Goal: Task Accomplishment & Management: Use online tool/utility

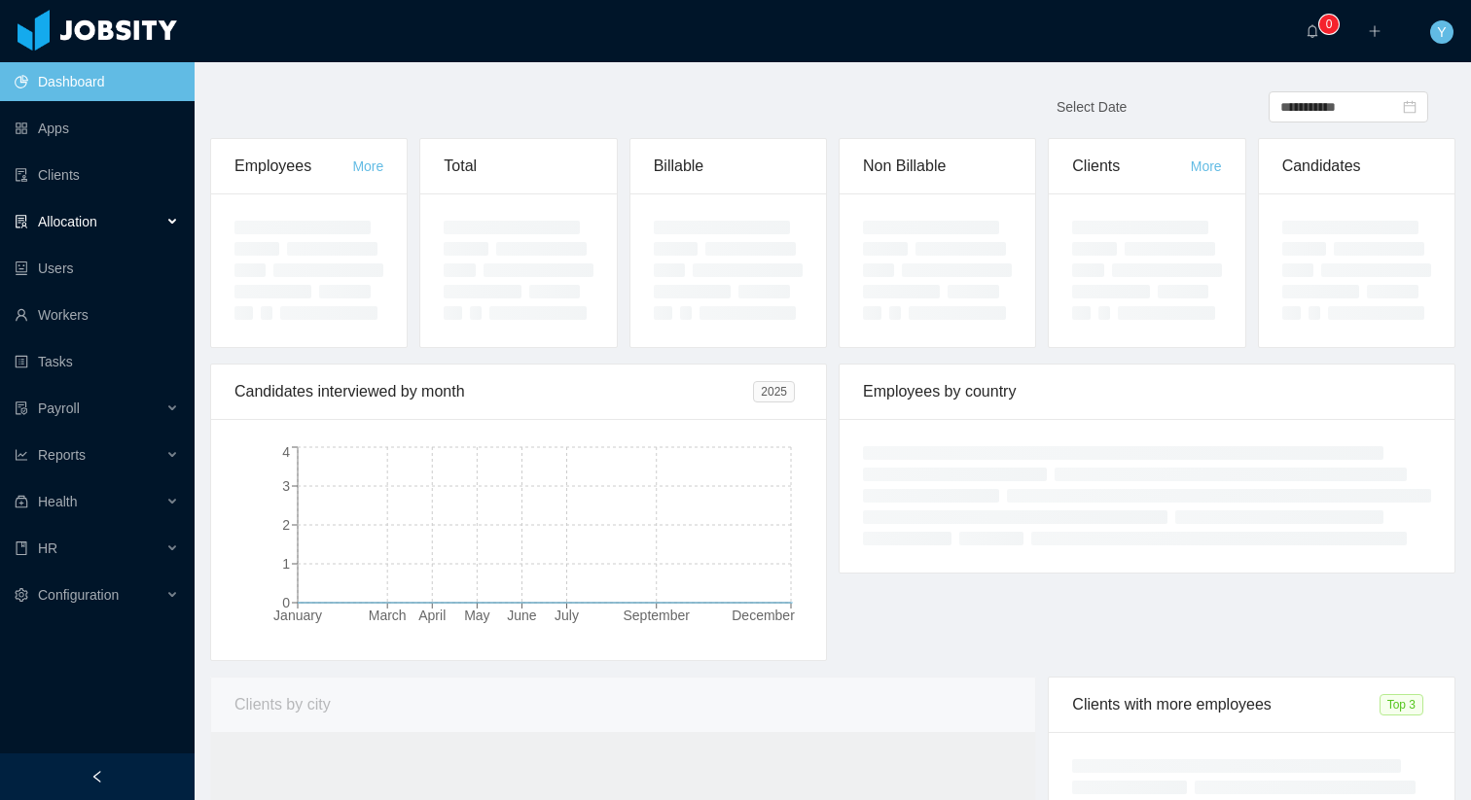
click at [180, 225] on div "Allocation" at bounding box center [97, 221] width 195 height 39
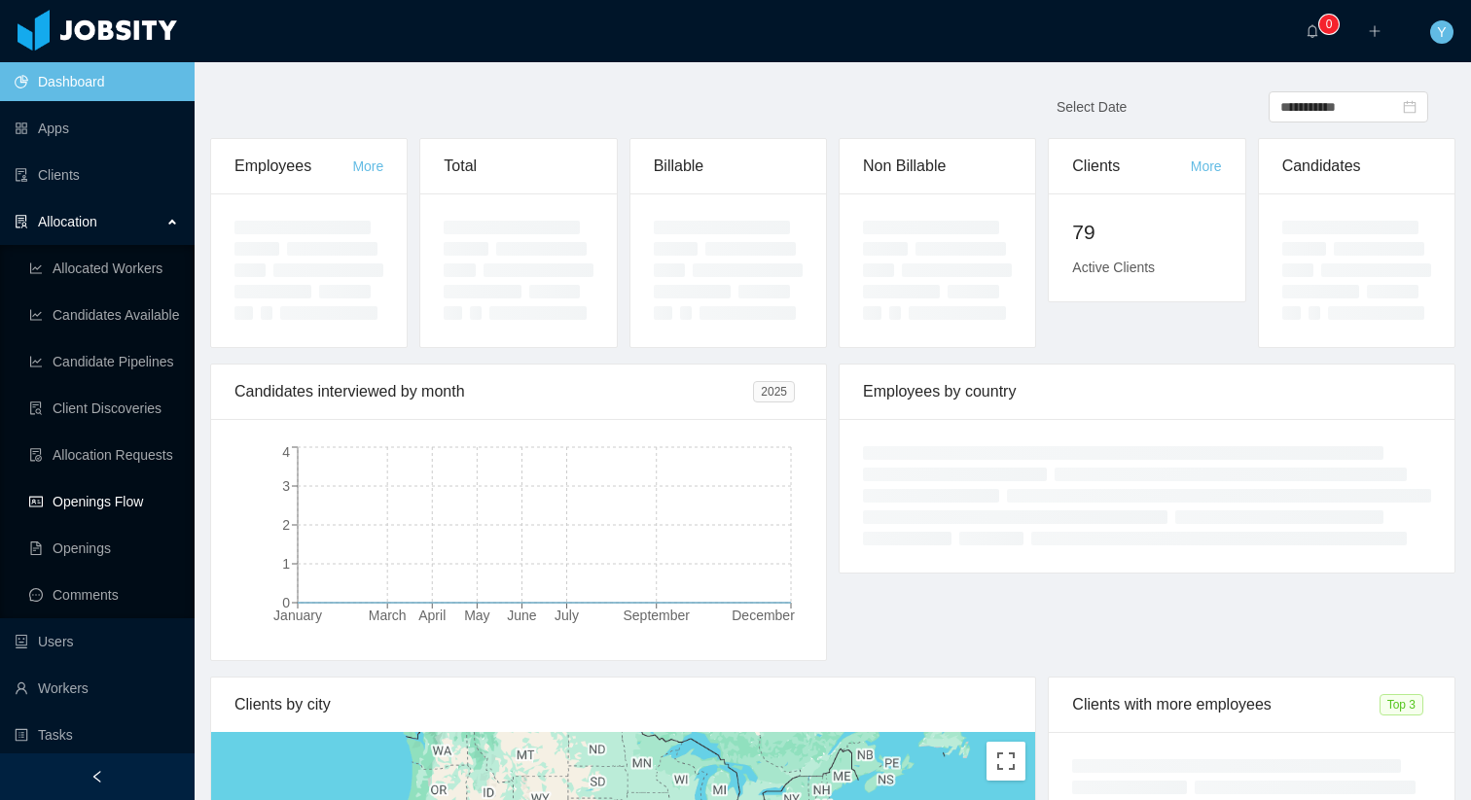
click at [87, 494] on link "Openings Flow" at bounding box center [104, 501] width 150 height 39
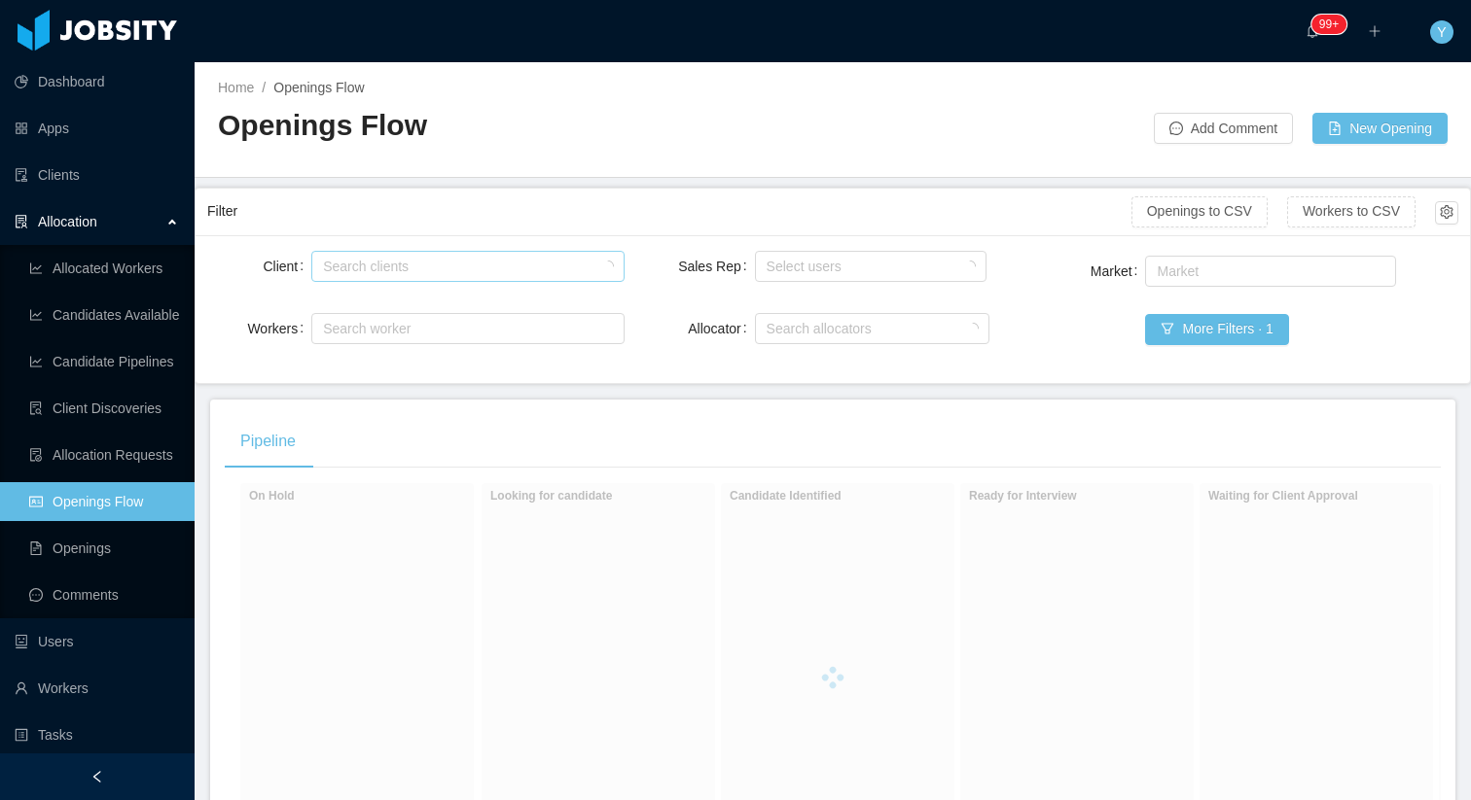
click at [455, 267] on div "Search clients" at bounding box center [463, 266] width 280 height 19
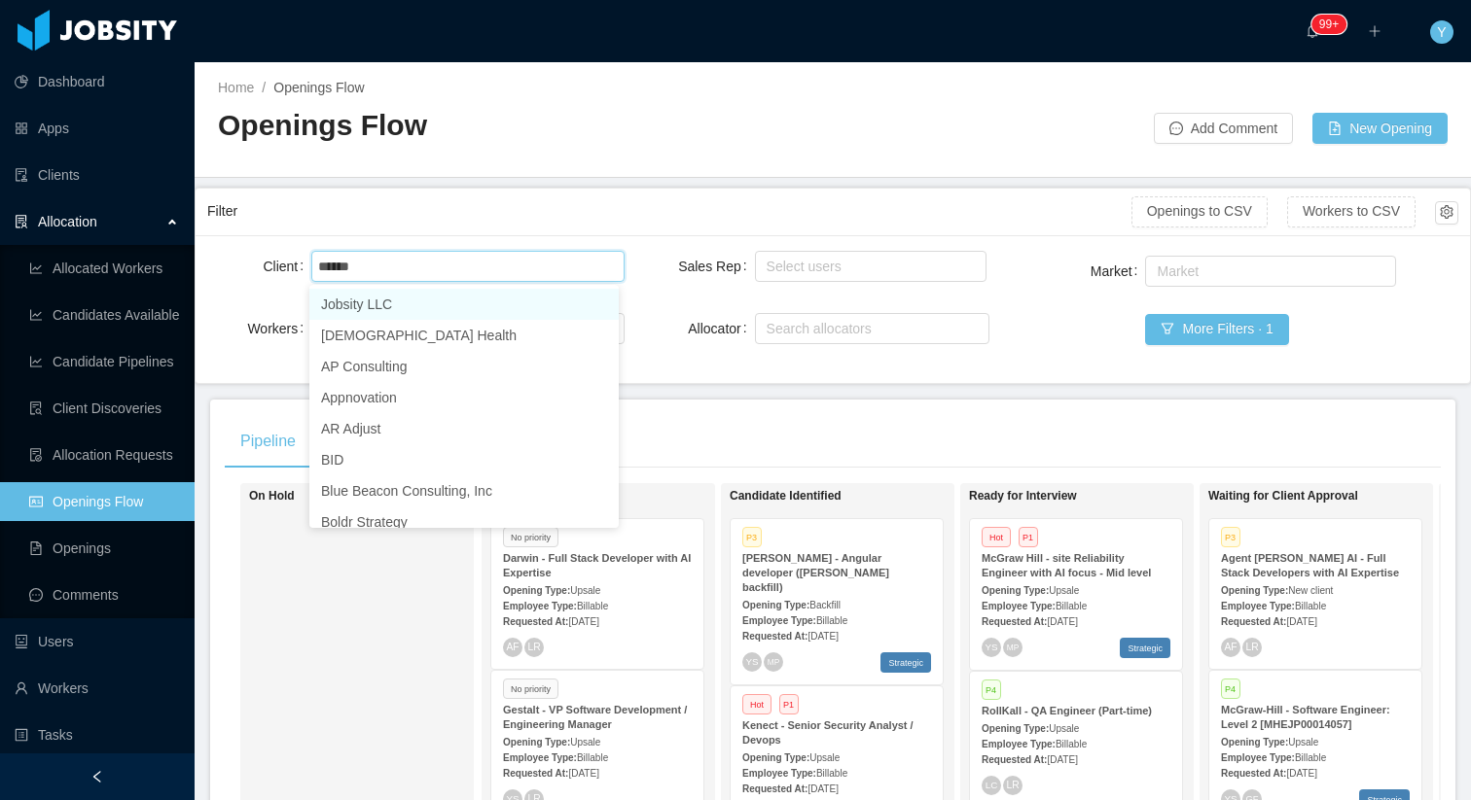
type input "*******"
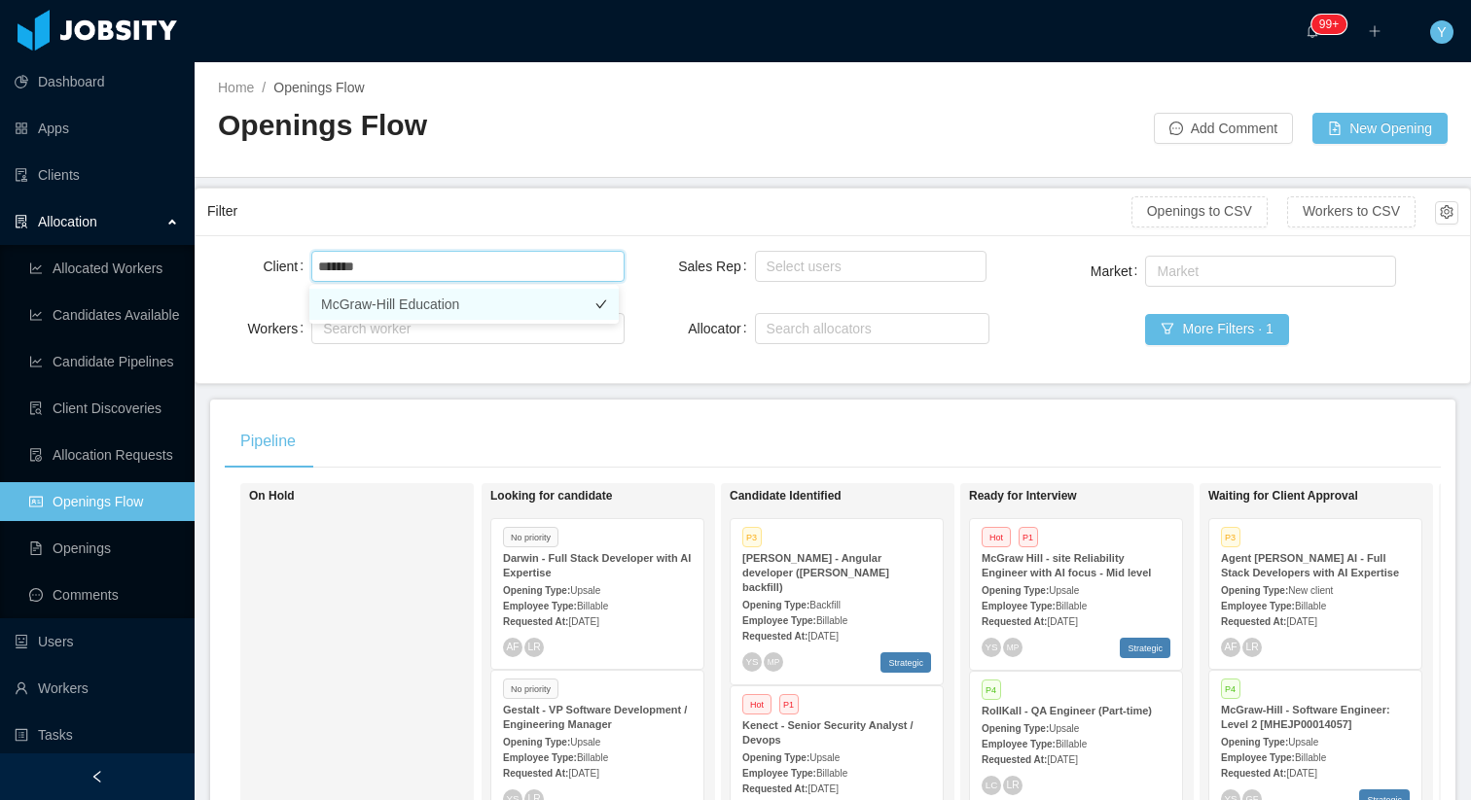
click at [377, 296] on li "McGraw-Hill Education" at bounding box center [463, 304] width 309 height 31
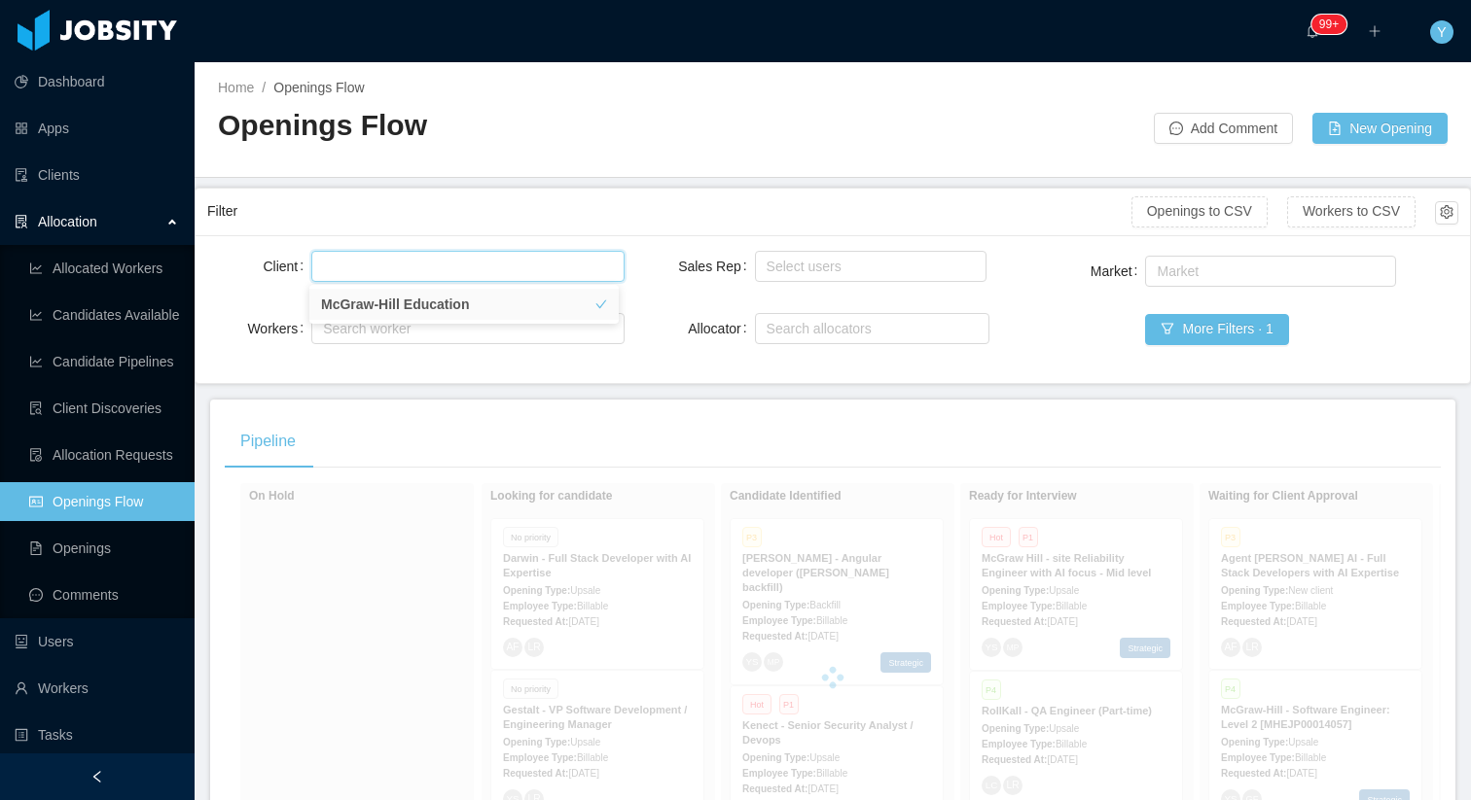
click at [489, 209] on div "Filter" at bounding box center [669, 212] width 924 height 36
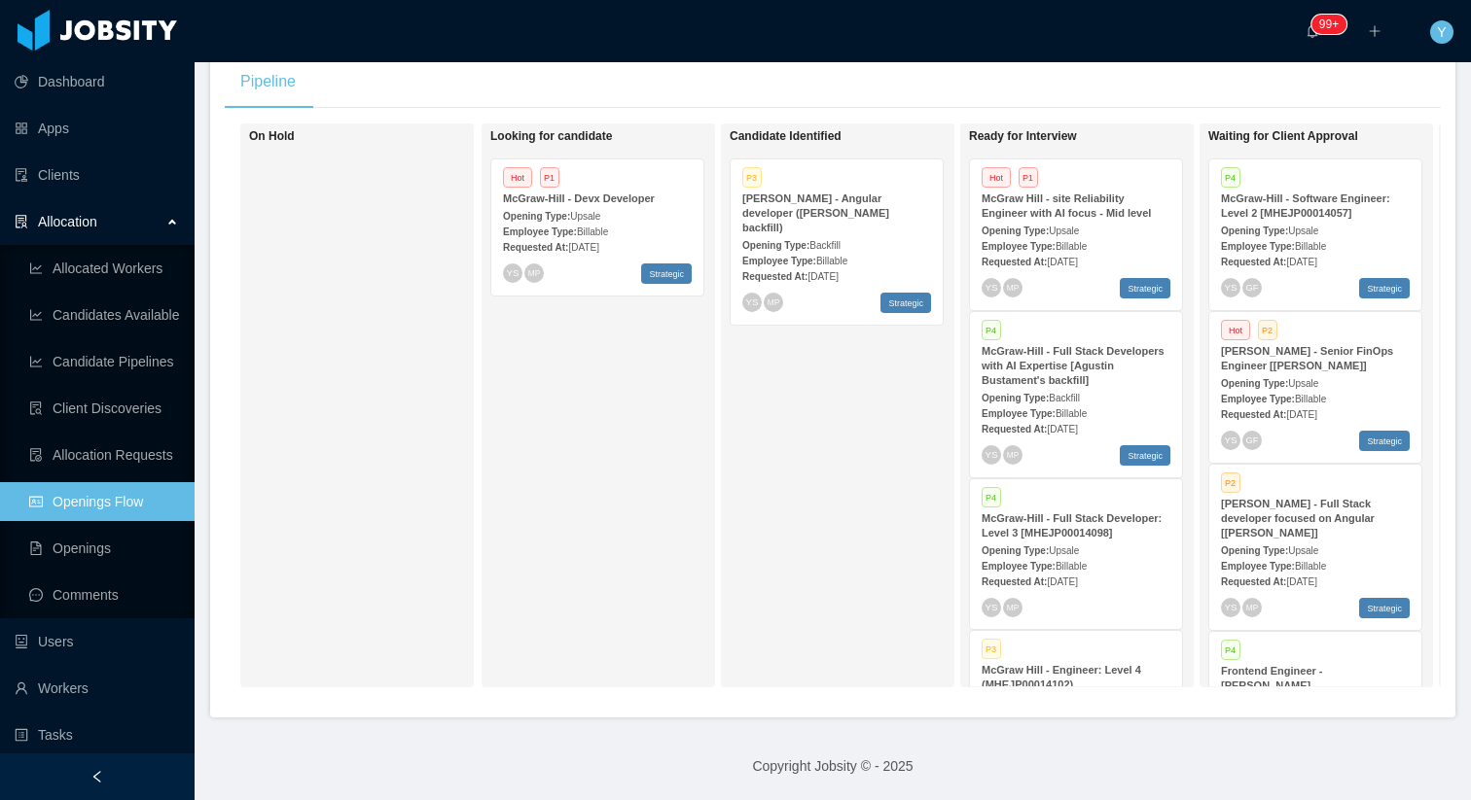
click at [1052, 220] on div "Opening Type: Upsale" at bounding box center [1075, 230] width 189 height 20
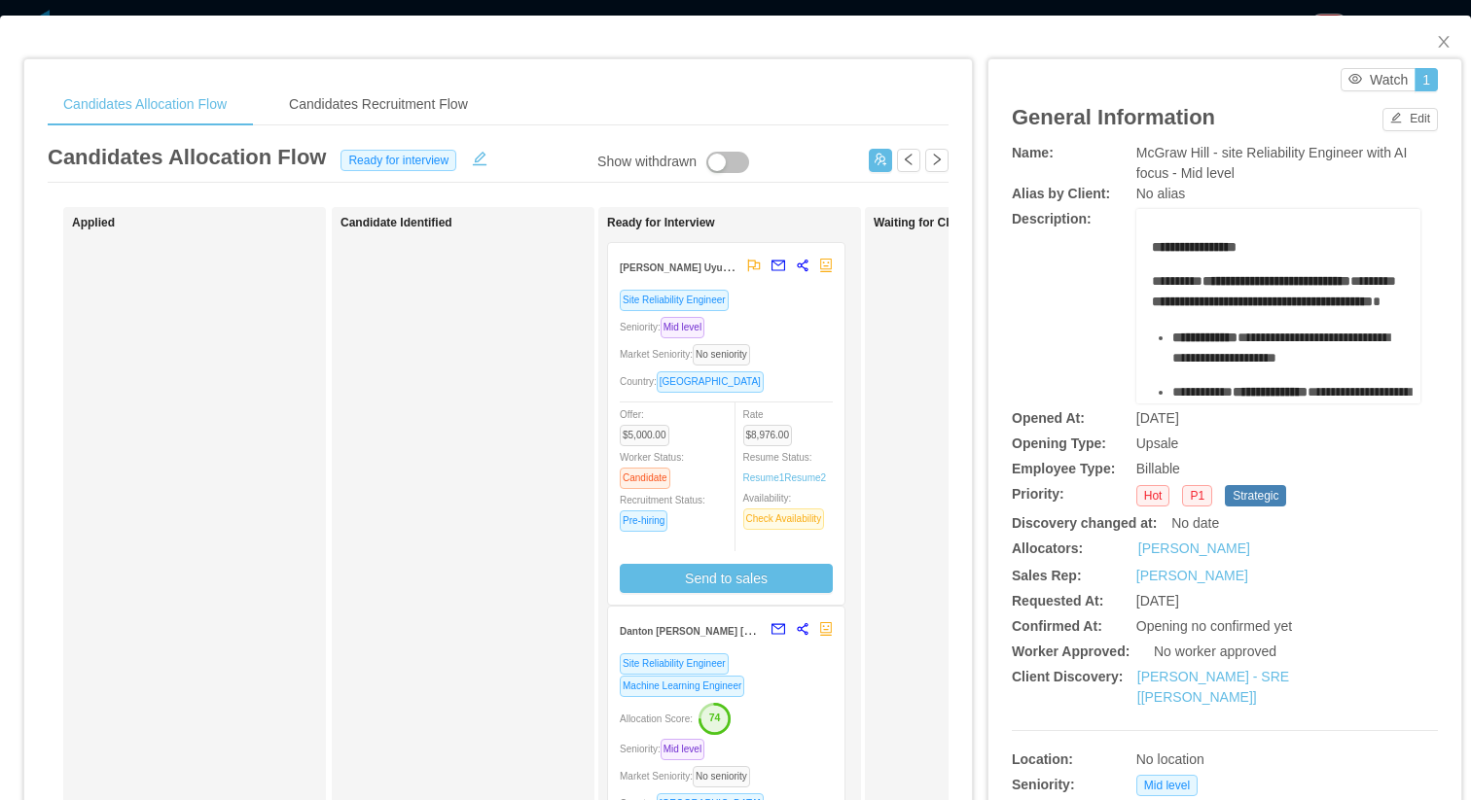
click at [812, 349] on div "Market Seniority: No seniority" at bounding box center [726, 354] width 213 height 22
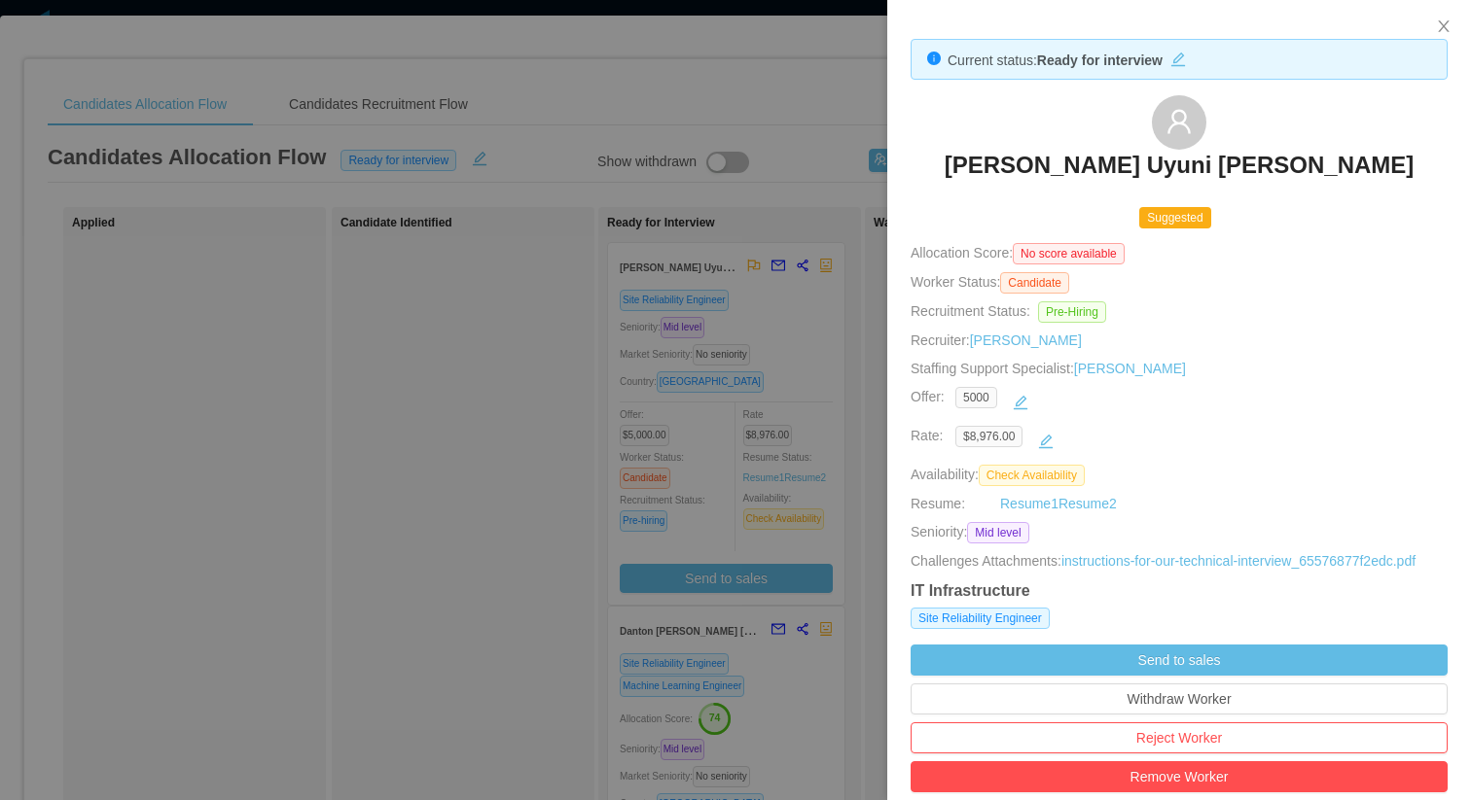
click at [1201, 411] on div "5000" at bounding box center [1178, 402] width 447 height 31
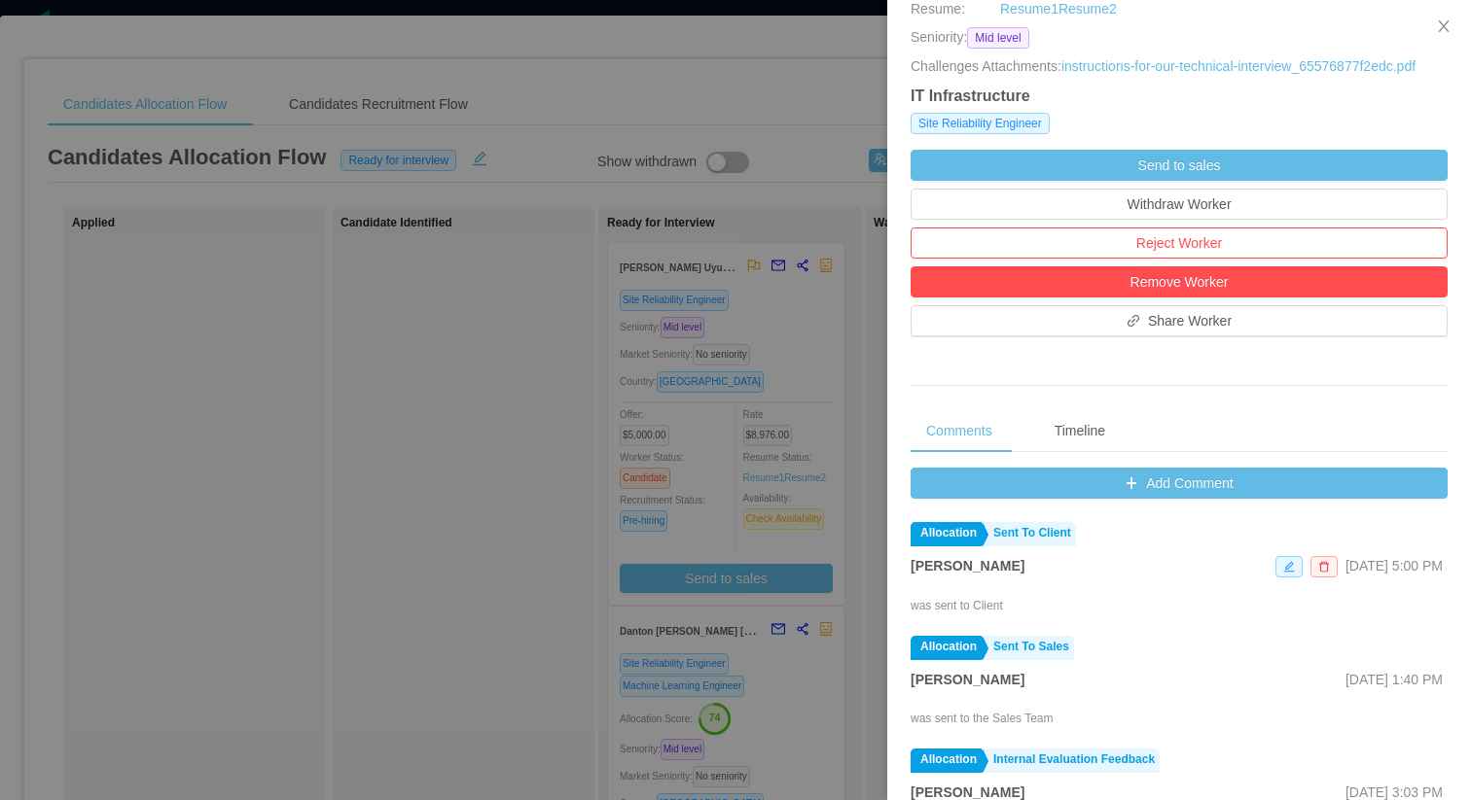
scroll to position [562, 0]
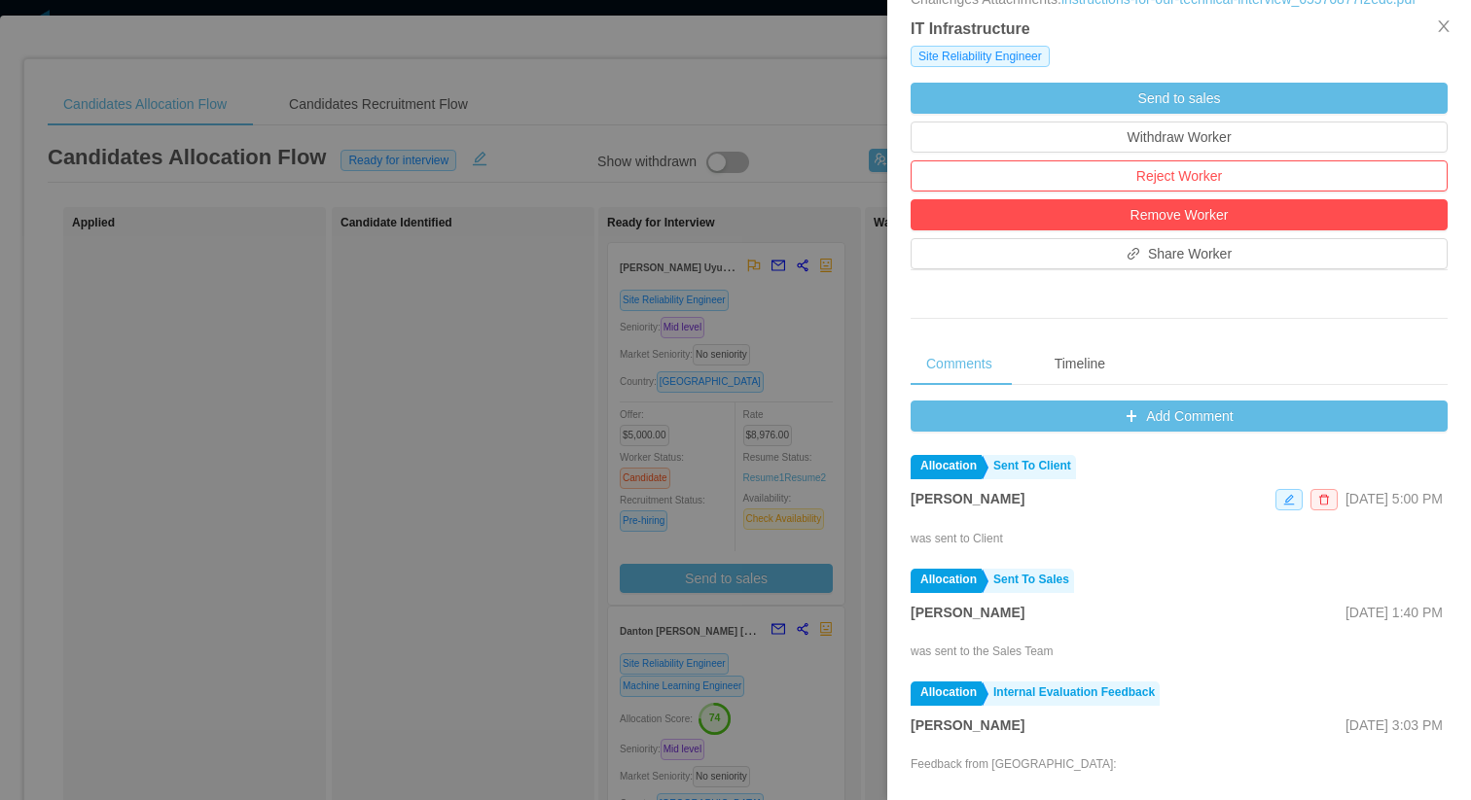
click at [1197, 453] on div "Add Comment Allocation Sent To Client [PERSON_NAME] [DATE] 5:00 PM was sent to …" at bounding box center [1178, 716] width 537 height 630
click at [1200, 432] on button "Add Comment" at bounding box center [1178, 416] width 537 height 31
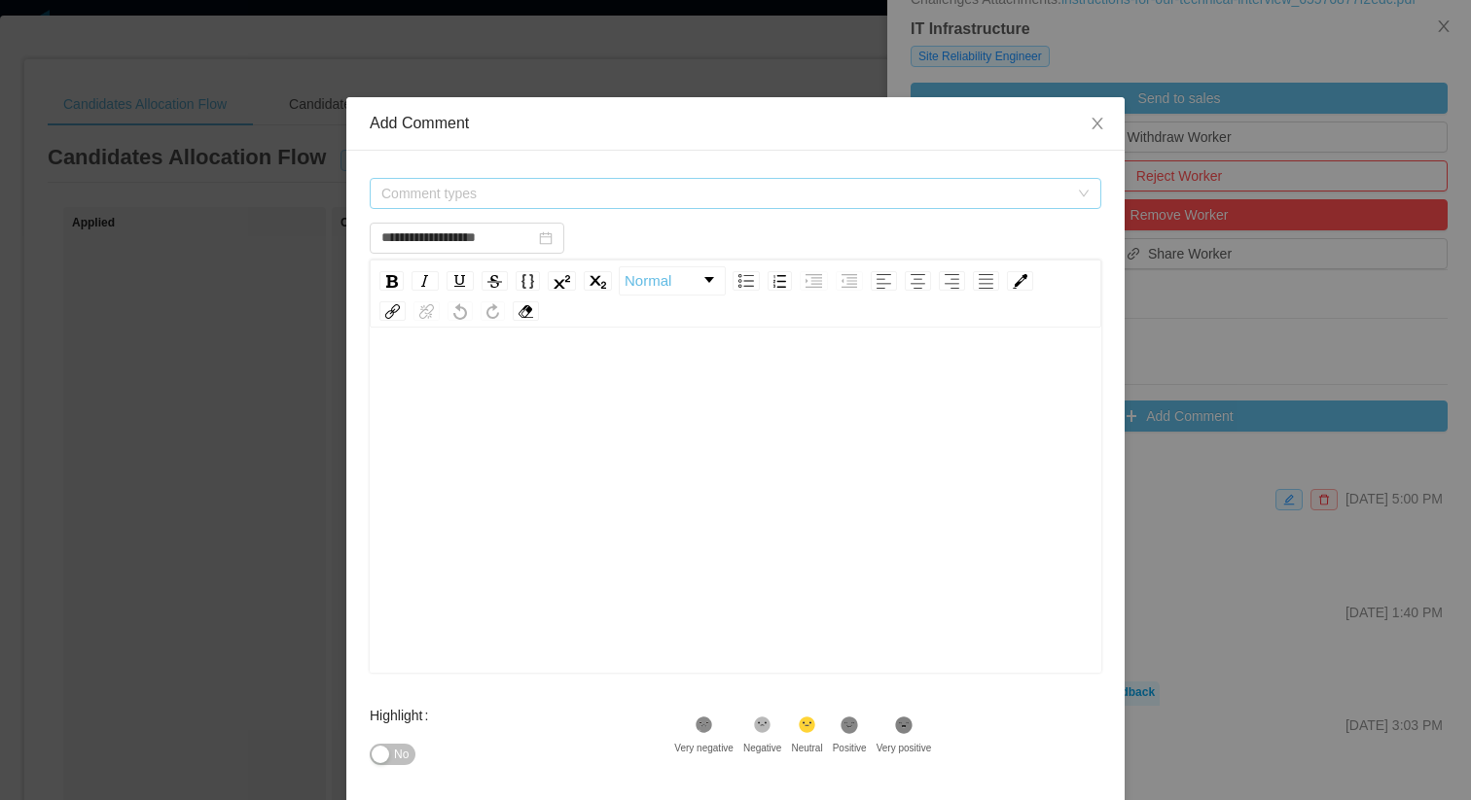
click at [613, 185] on span "Comment types" at bounding box center [724, 193] width 687 height 19
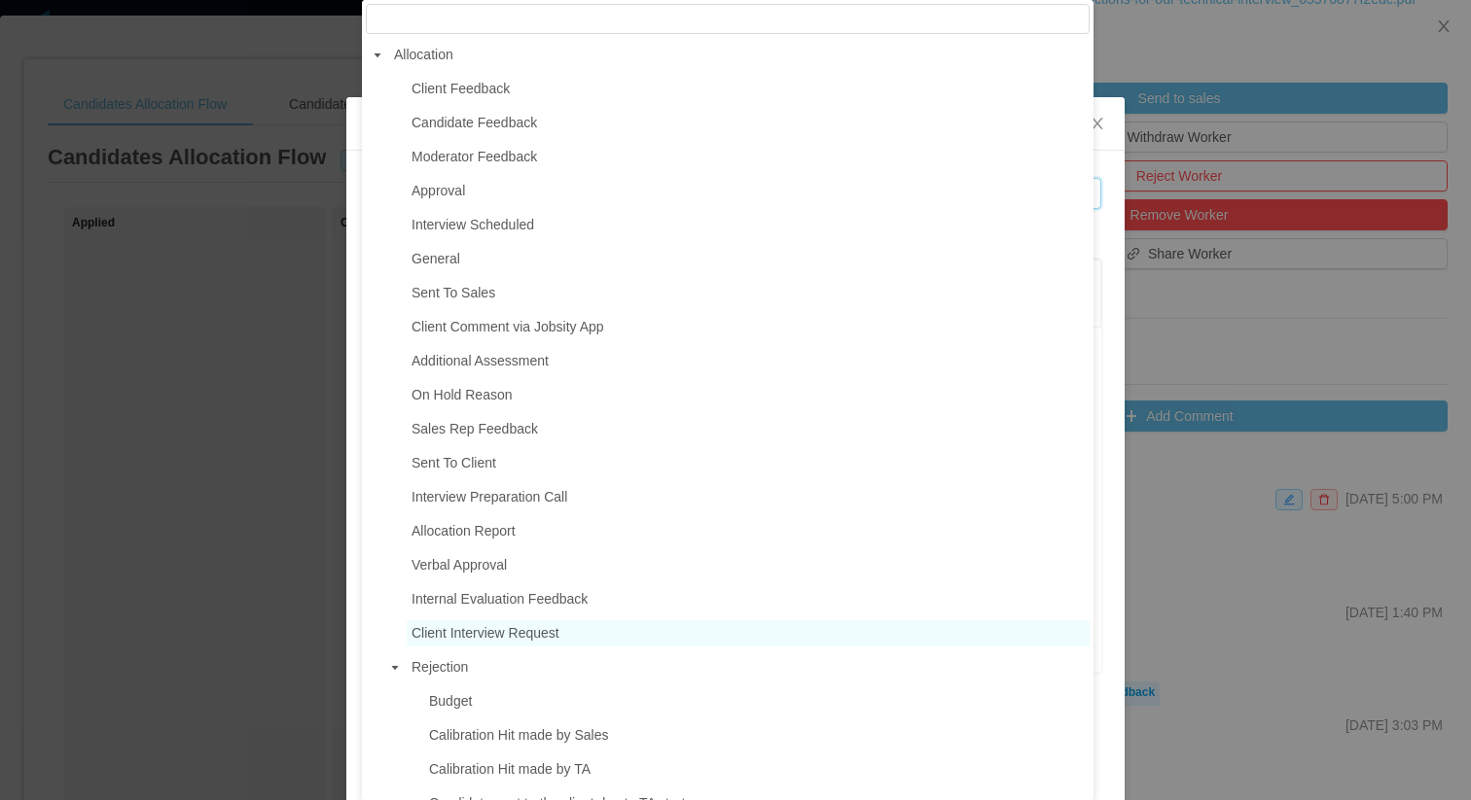
click at [494, 622] on span "Client Interview Request" at bounding box center [748, 634] width 683 height 26
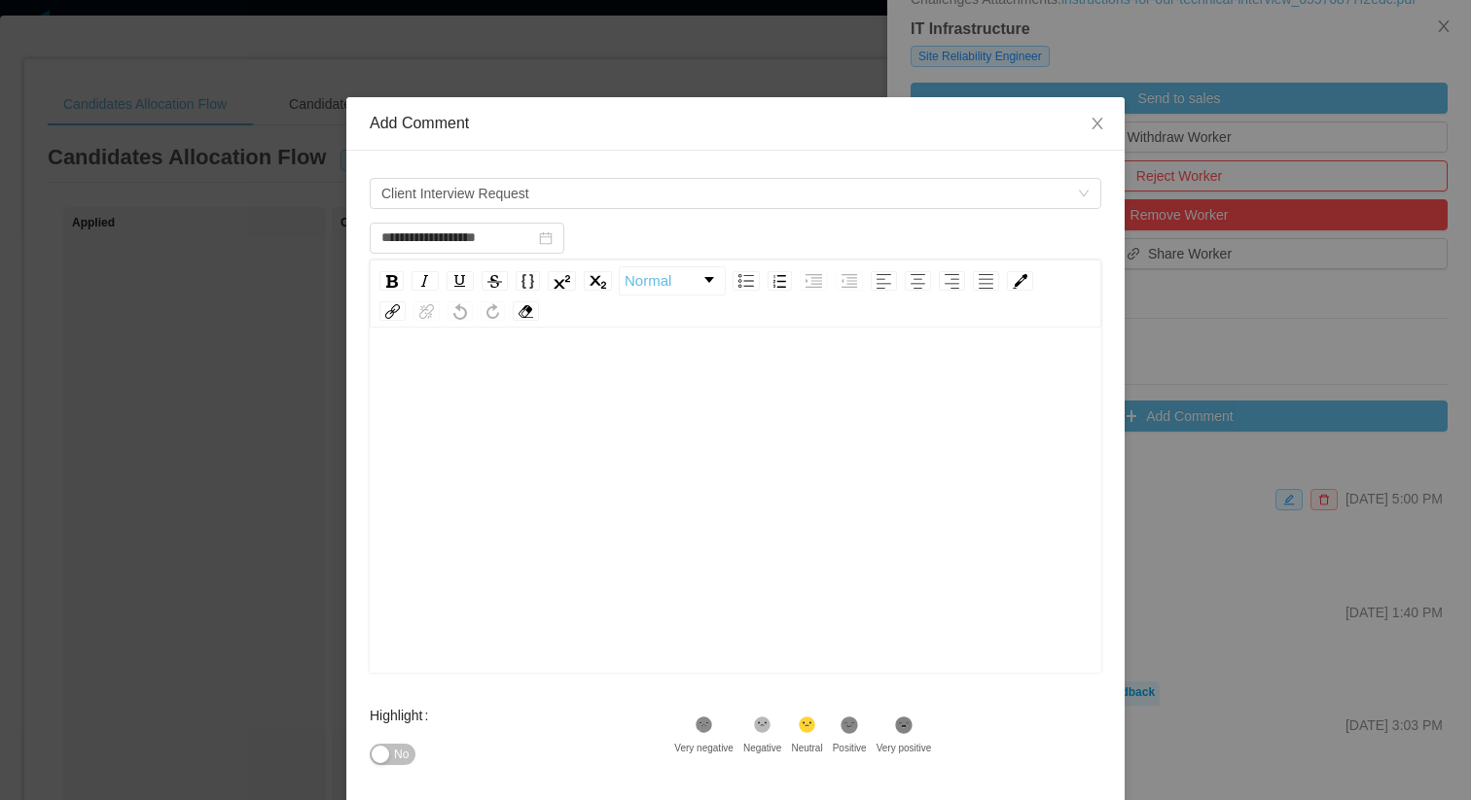
click at [603, 434] on div "rdw-editor" at bounding box center [735, 531] width 701 height 340
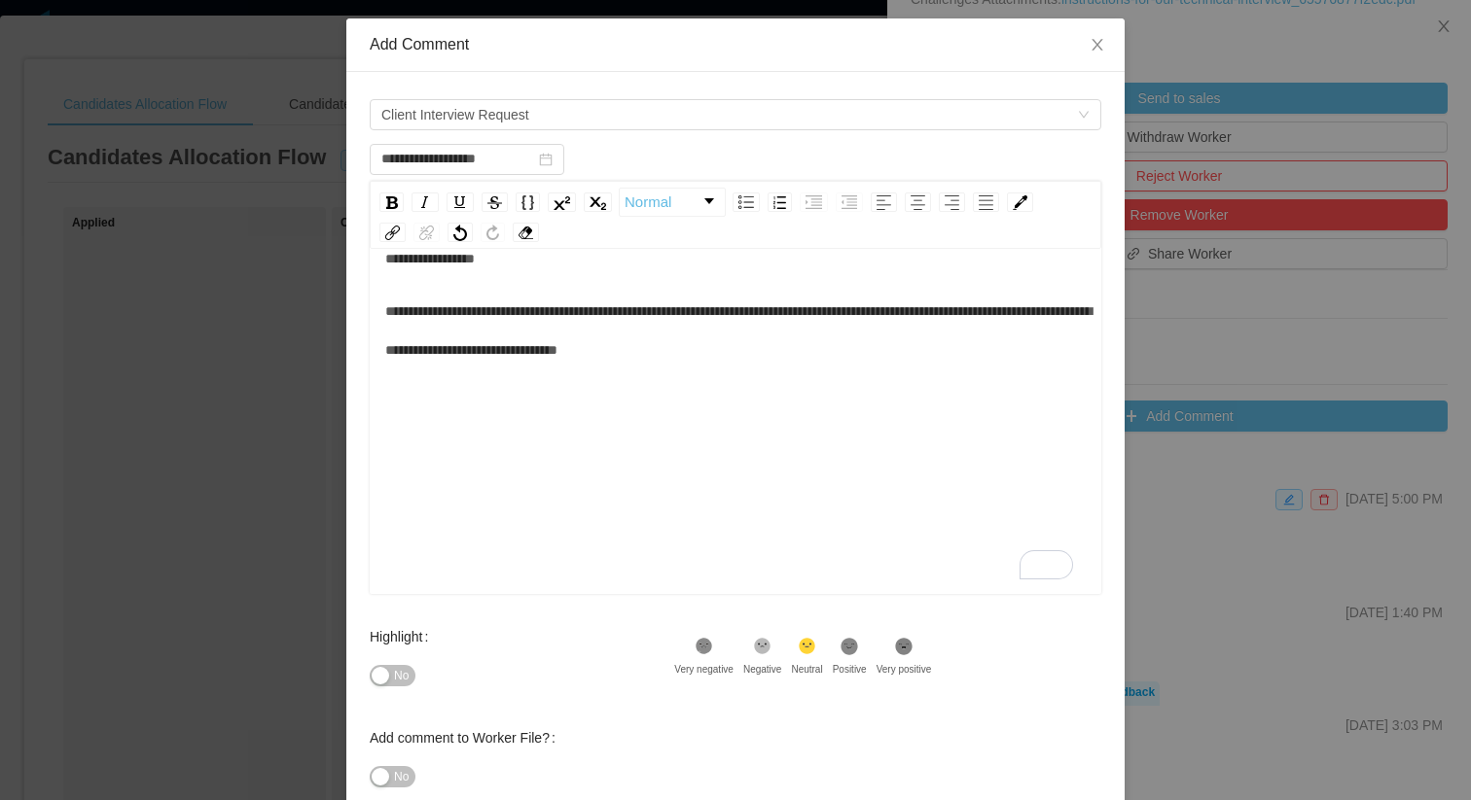
scroll to position [196, 0]
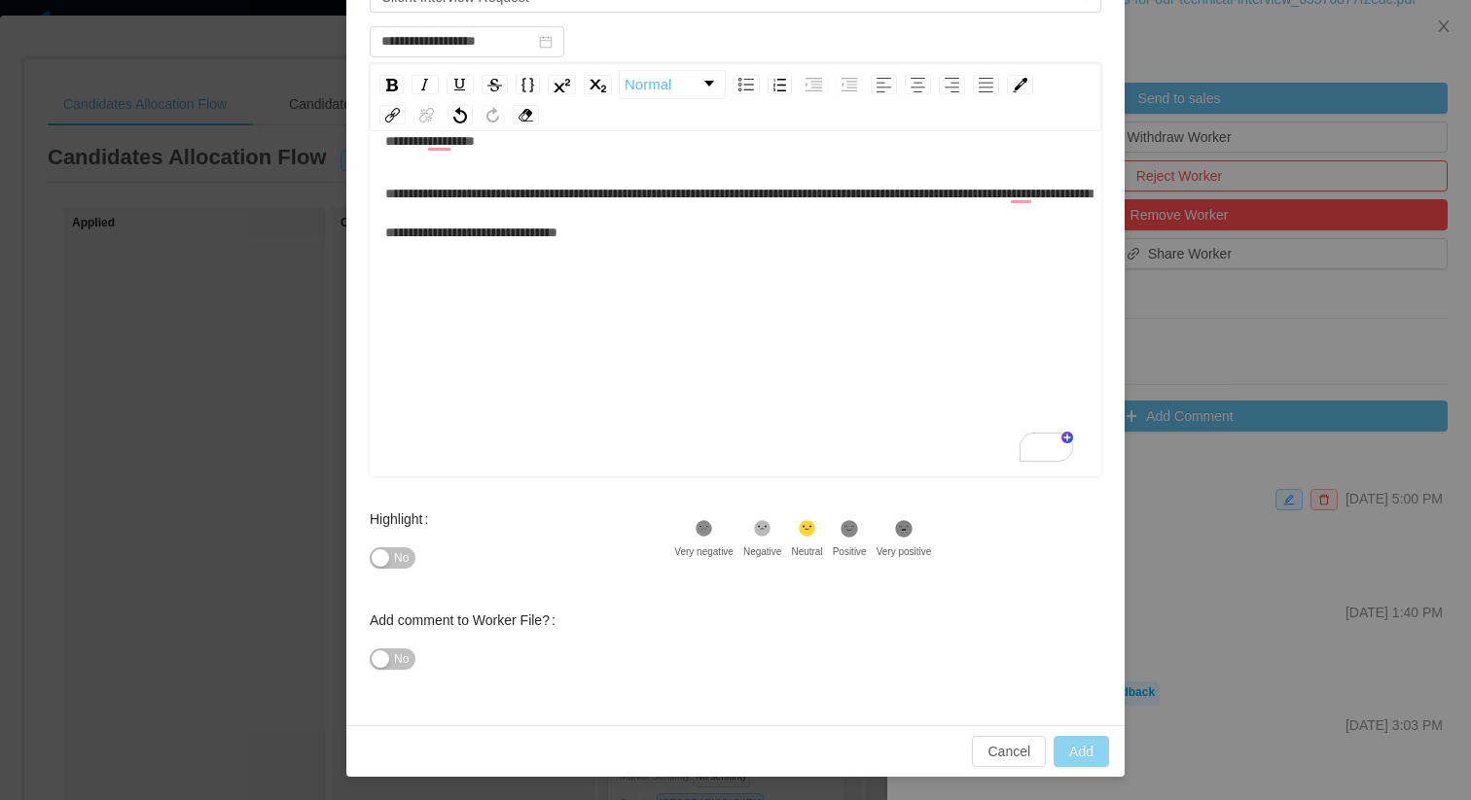
type input "**********"
click at [1068, 750] on button "Add" at bounding box center [1080, 751] width 55 height 31
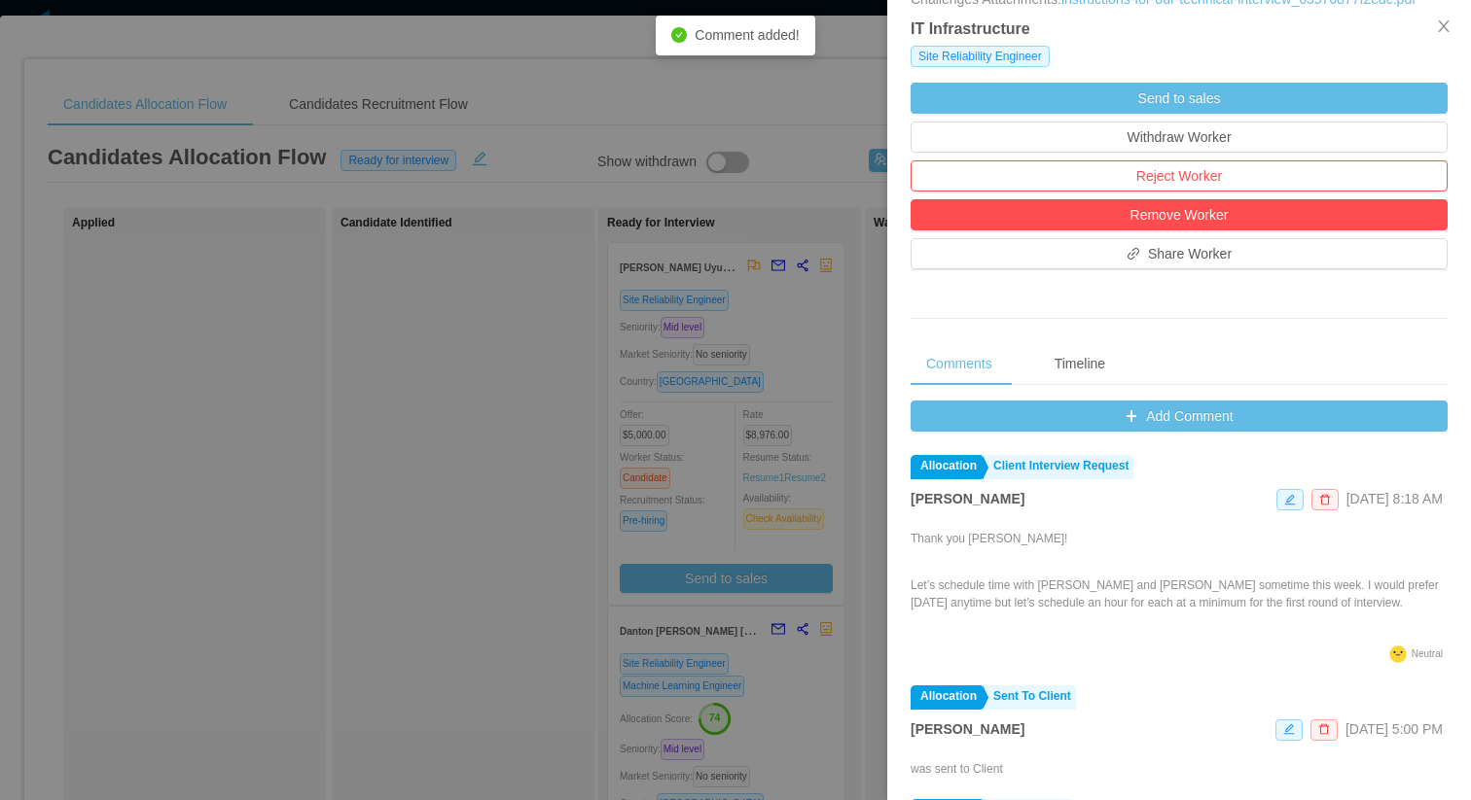
click at [679, 300] on div at bounding box center [735, 400] width 1471 height 800
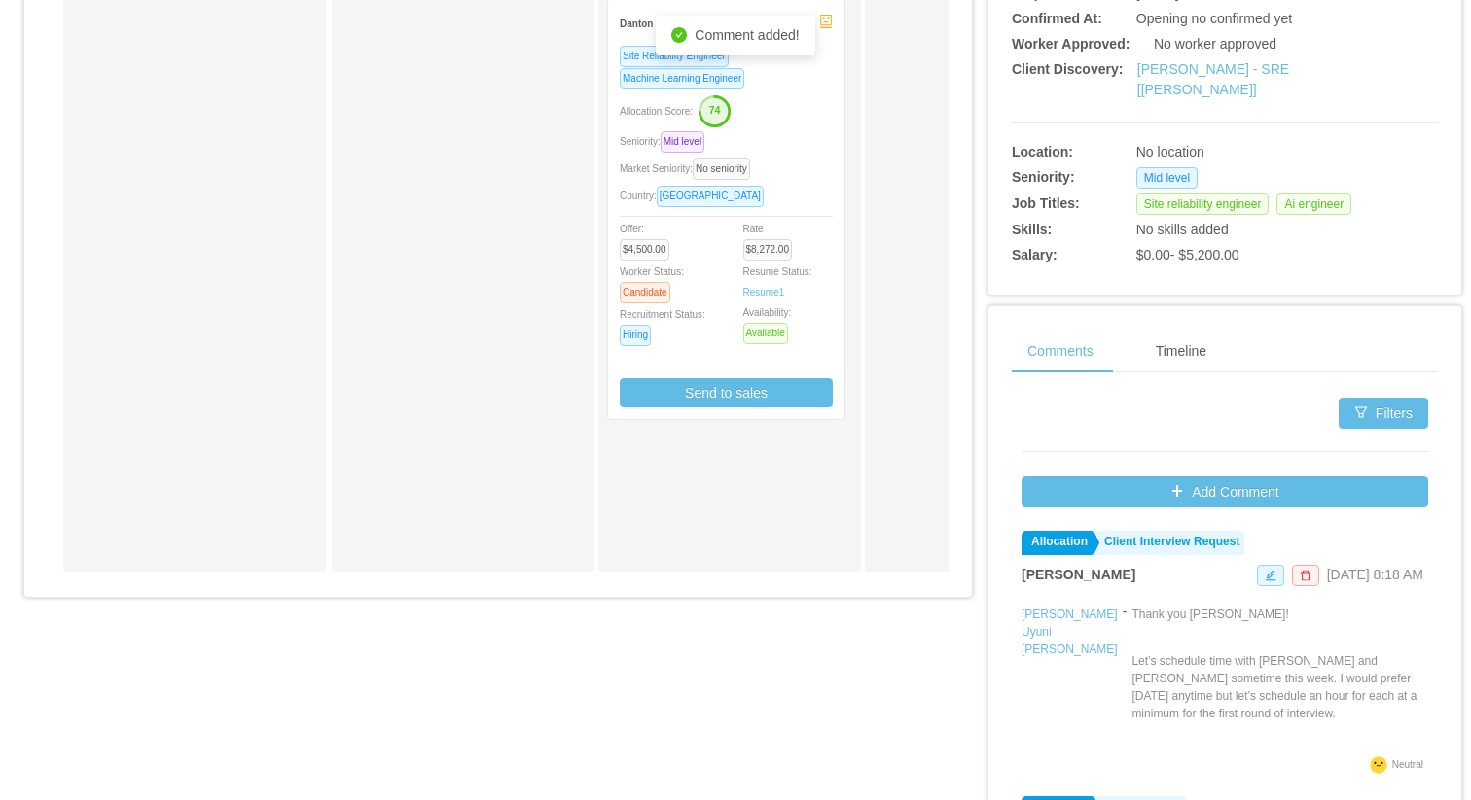
scroll to position [615, 0]
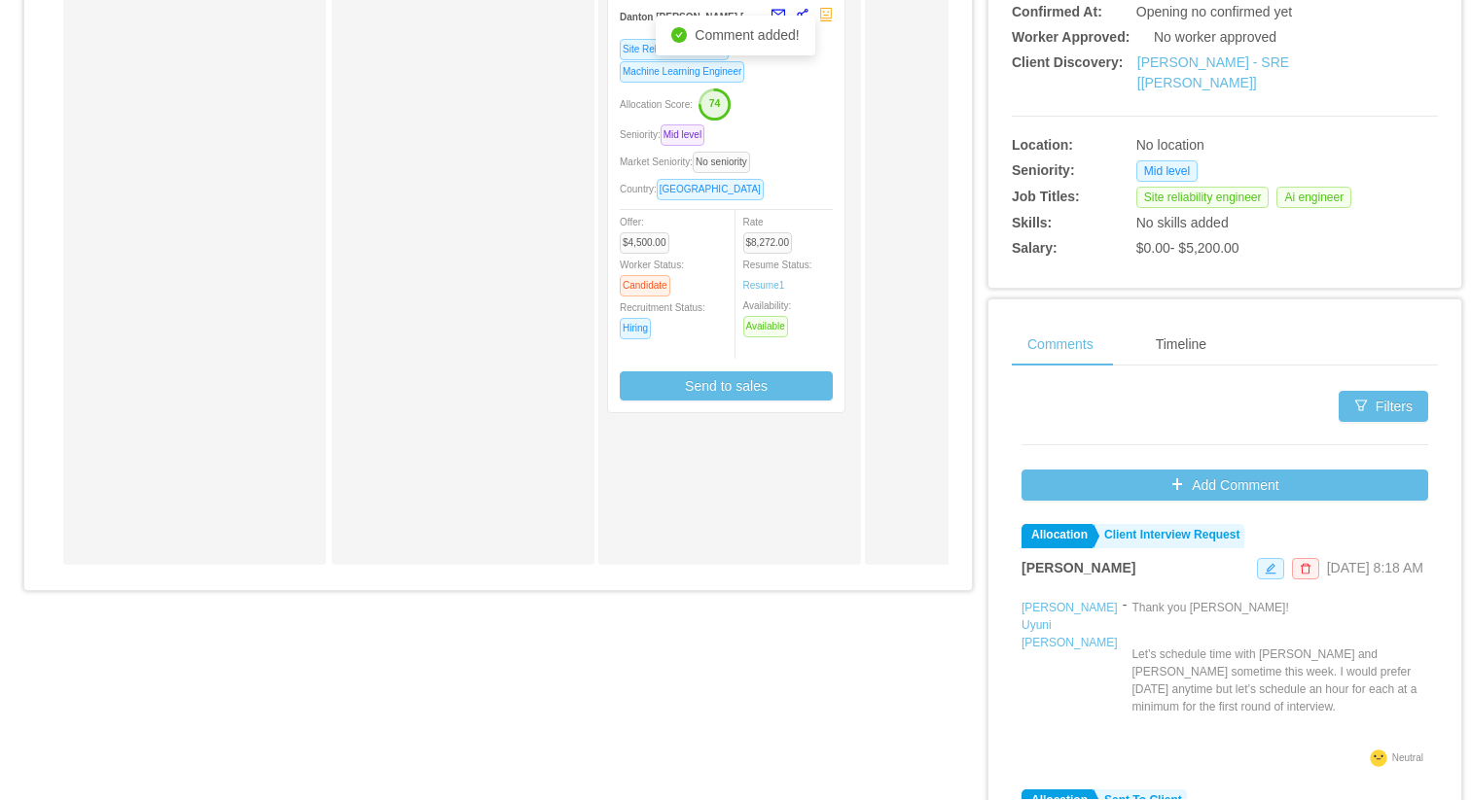
click at [834, 216] on div "Rate $8,272.00 Resume Status: Resume 1 Availability: Available" at bounding box center [796, 274] width 107 height 126
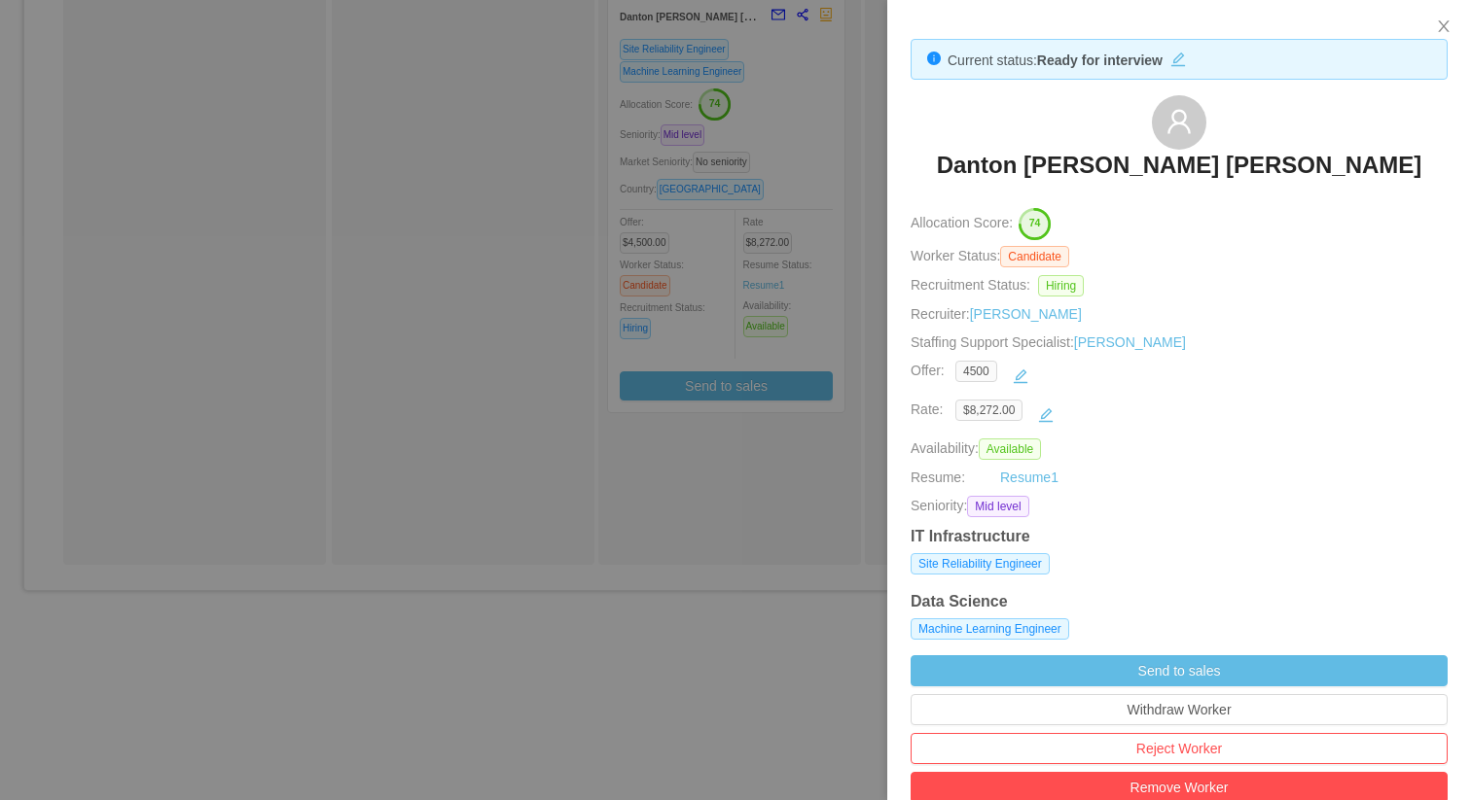
click at [1141, 407] on div "$8,272.00" at bounding box center [1190, 415] width 470 height 31
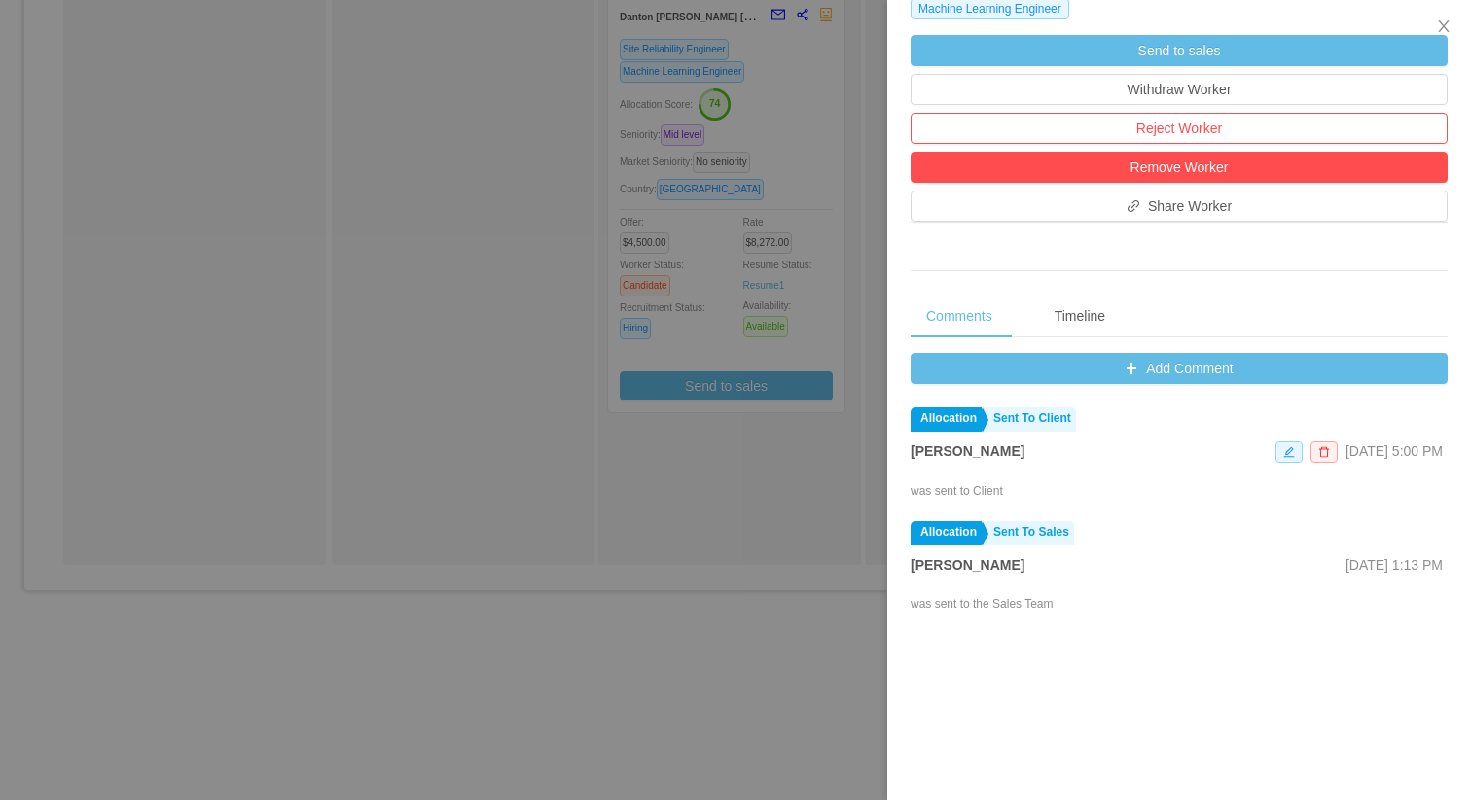
scroll to position [636, 0]
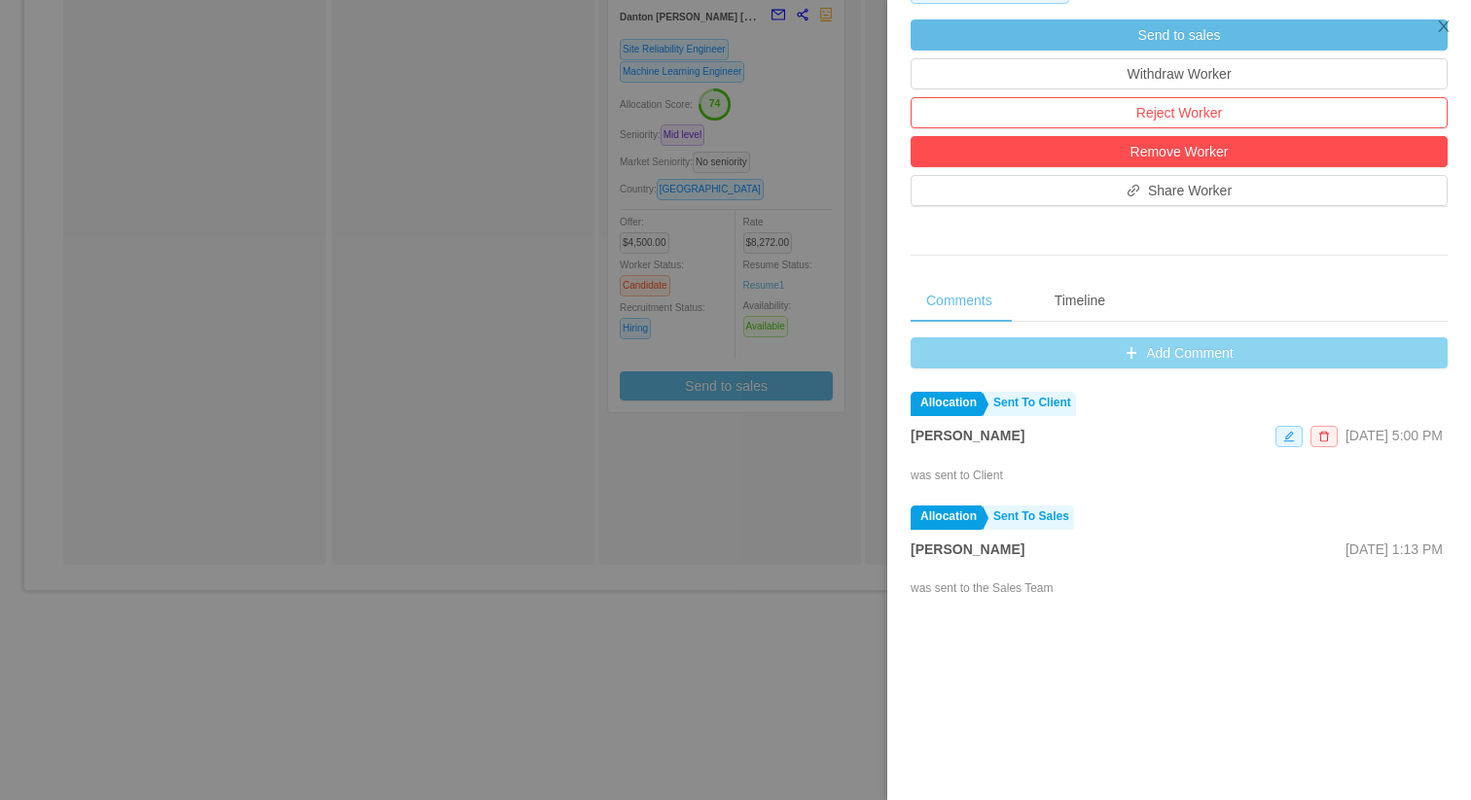
click at [1089, 348] on button "Add Comment" at bounding box center [1178, 353] width 537 height 31
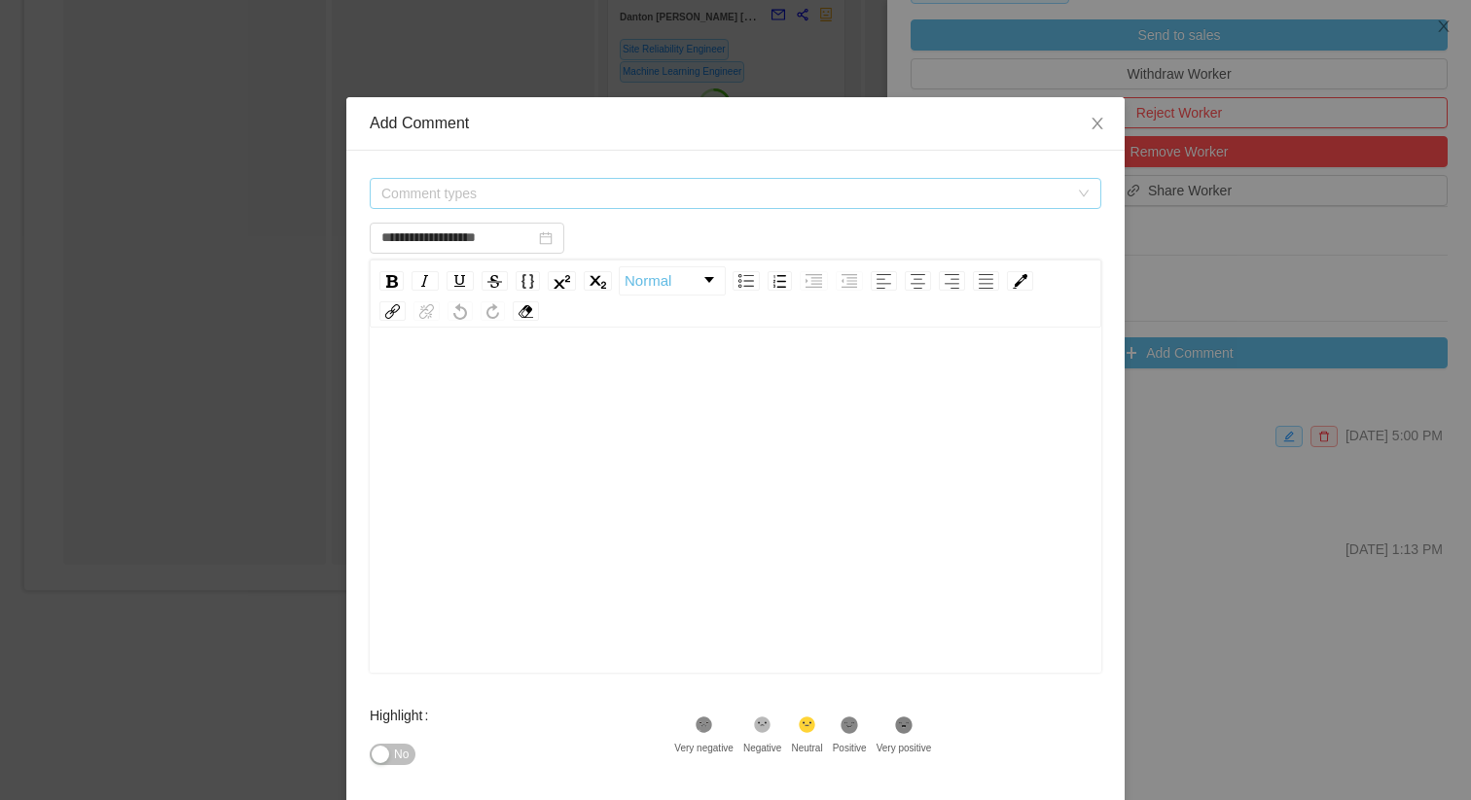
click at [728, 205] on span "Comment types" at bounding box center [728, 193] width 695 height 29
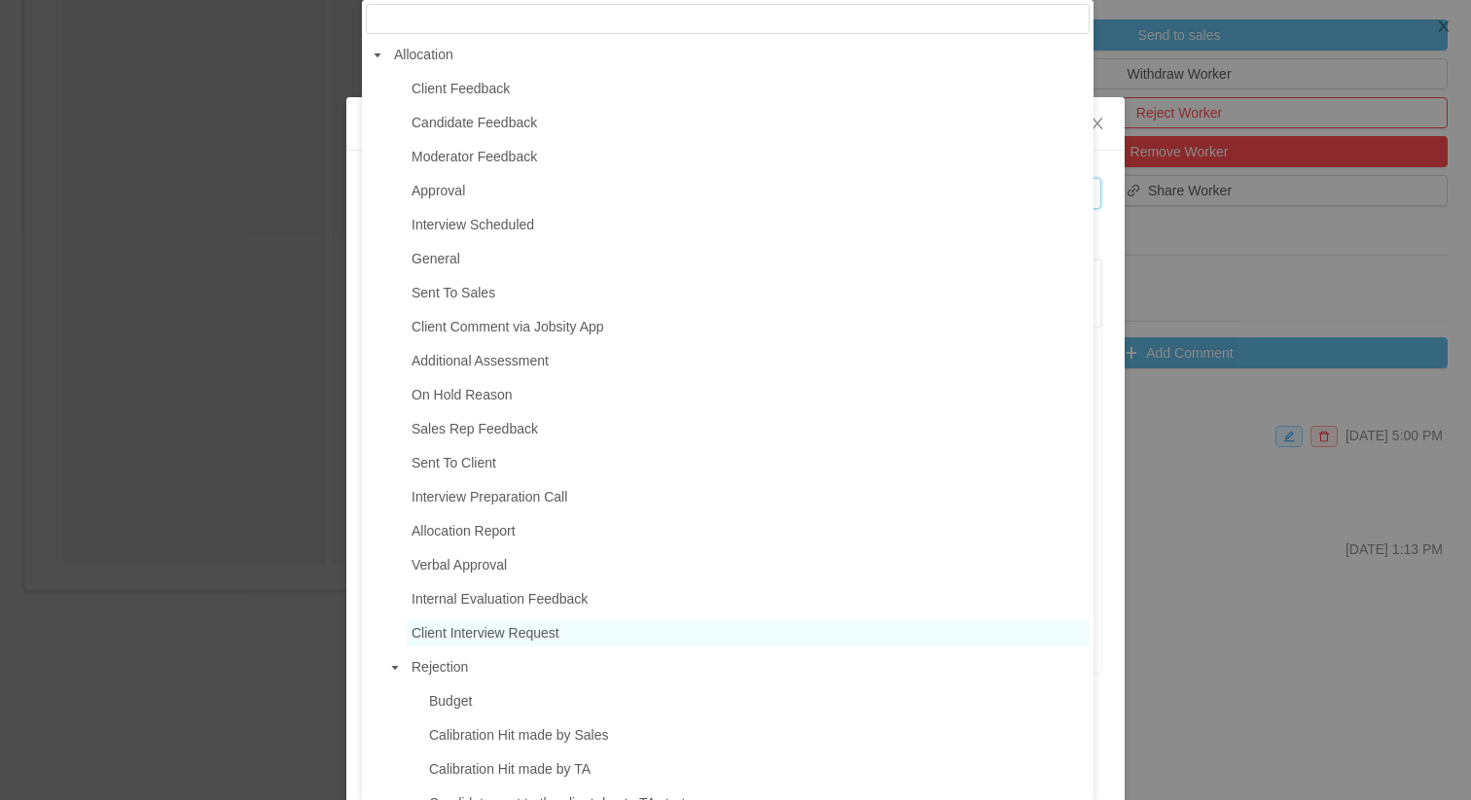
click at [424, 625] on span "Client Interview Request" at bounding box center [485, 633] width 148 height 16
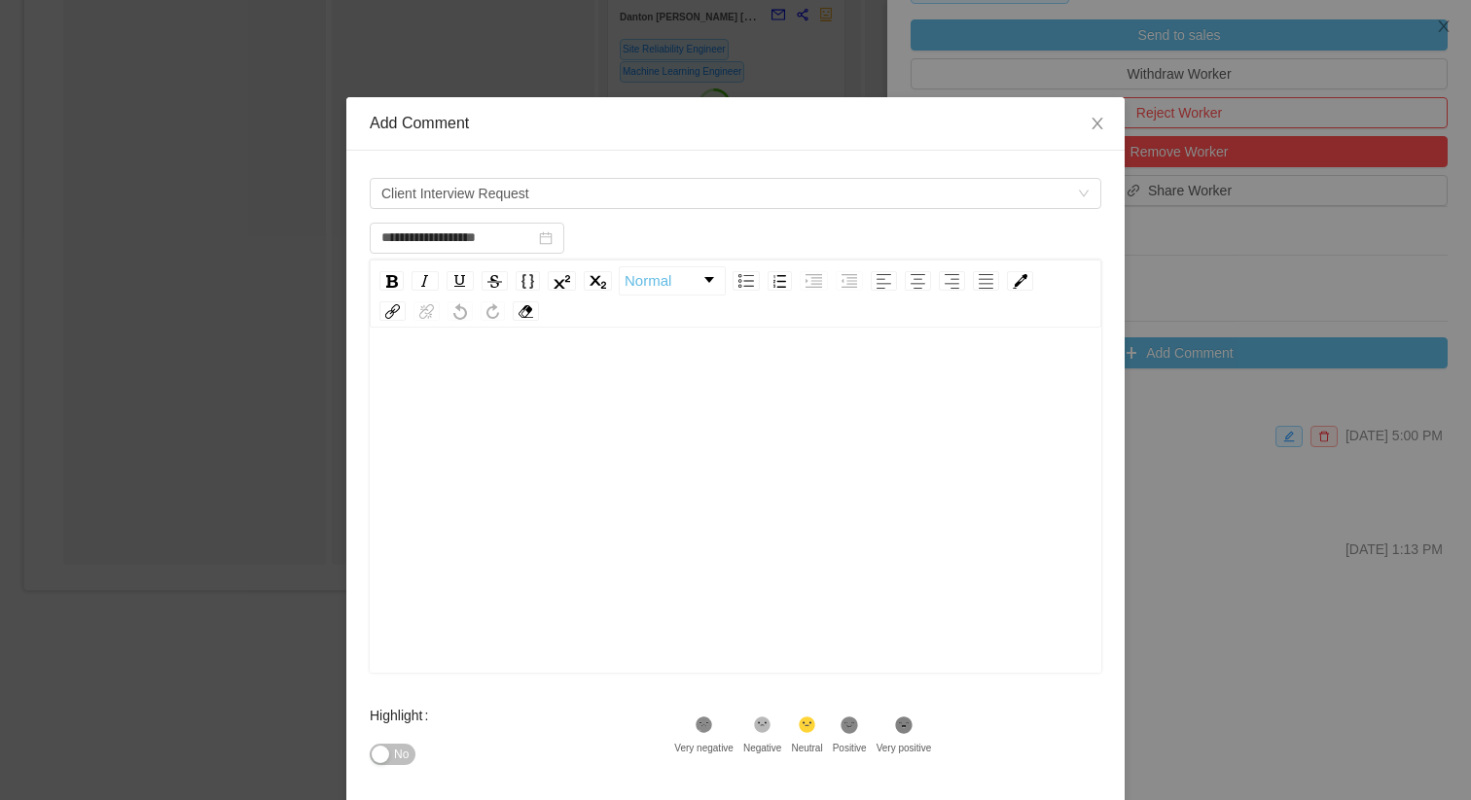
click at [683, 528] on div "rdw-editor" at bounding box center [735, 531] width 701 height 340
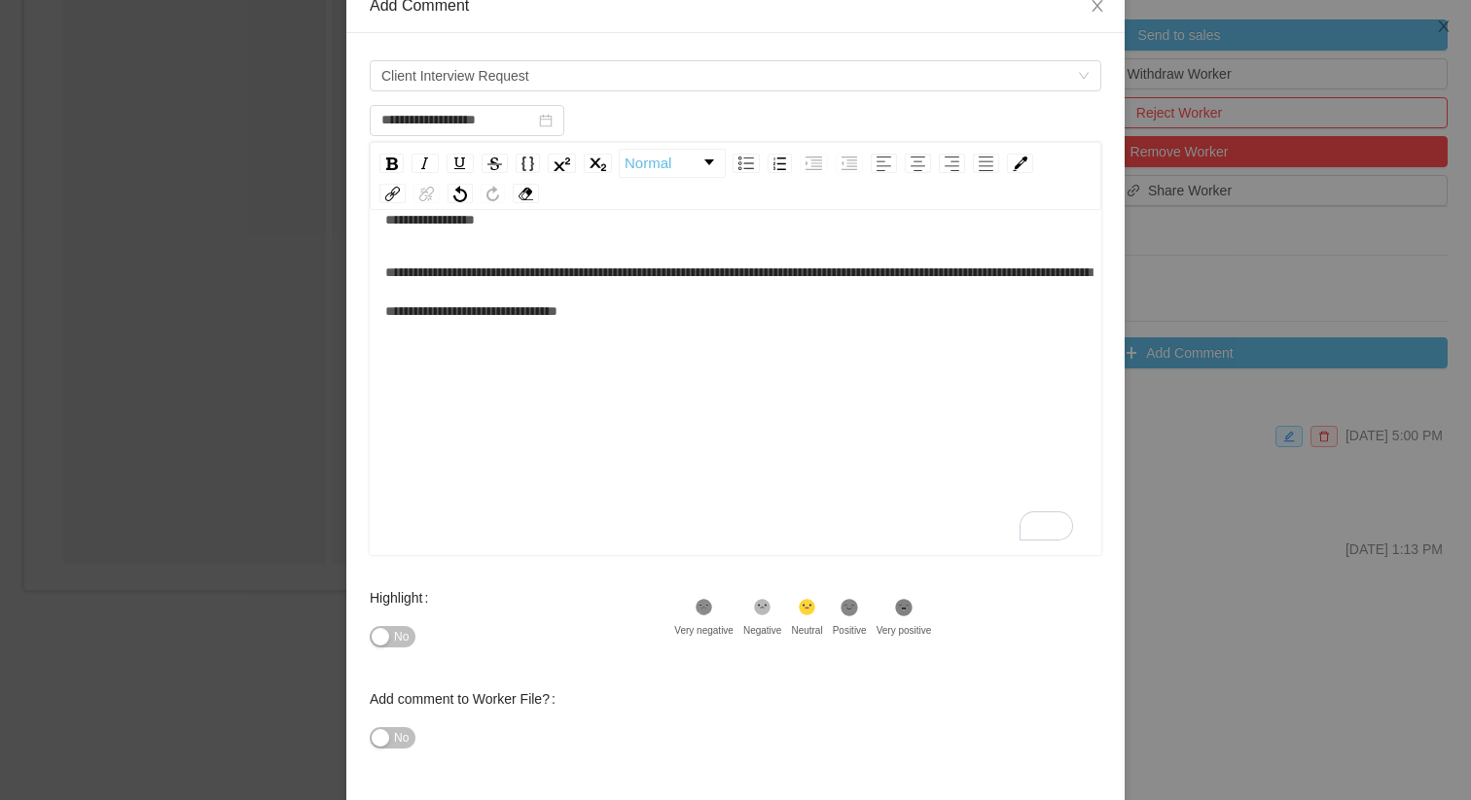
scroll to position [196, 0]
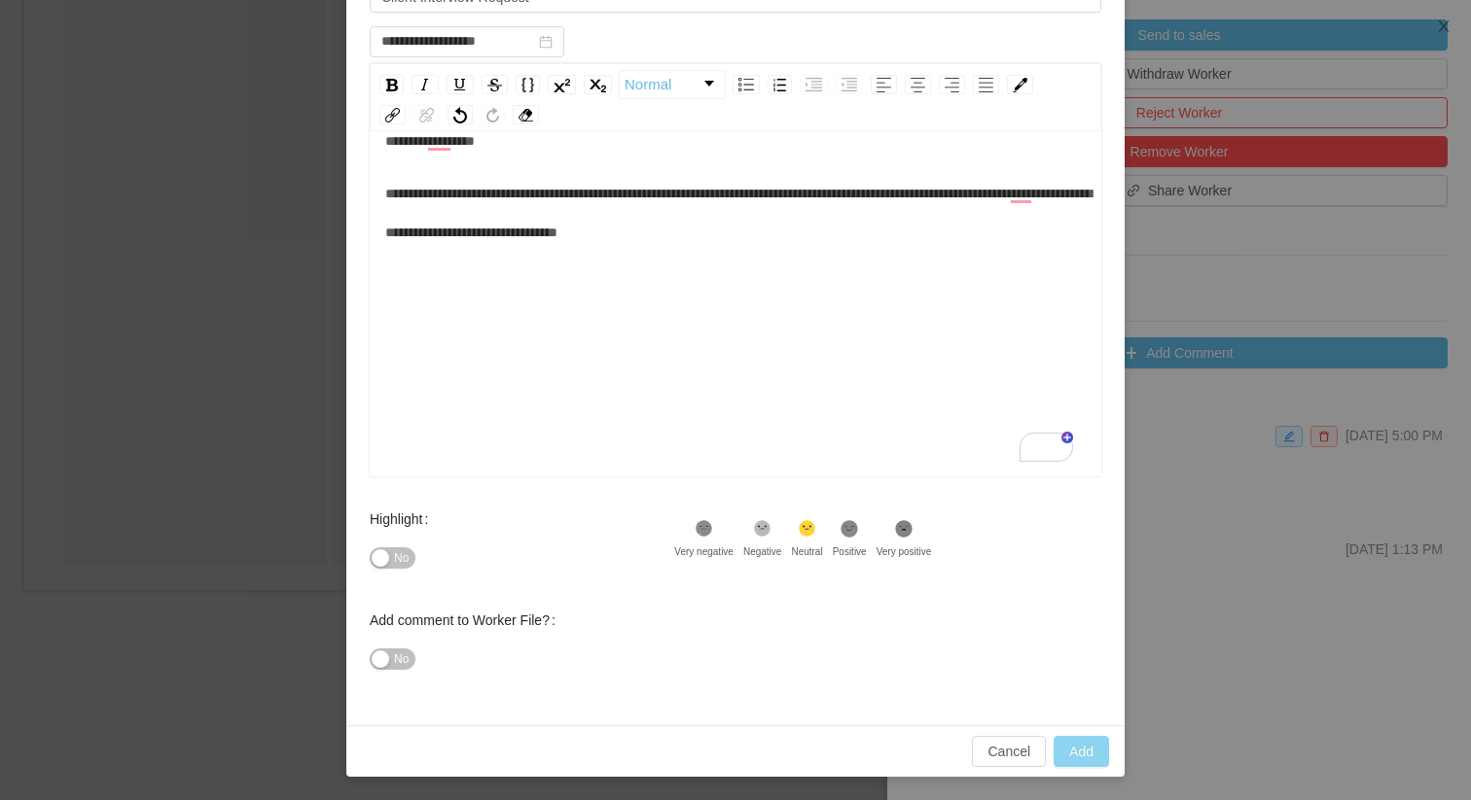
type input "**********"
click at [1075, 741] on button "Add" at bounding box center [1080, 751] width 55 height 31
